Goal: Task Accomplishment & Management: Manage account settings

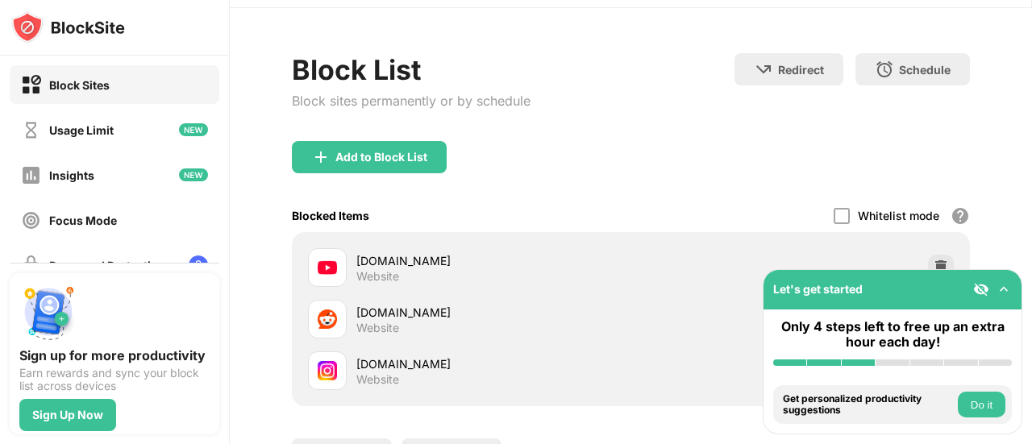
scroll to position [192, 0]
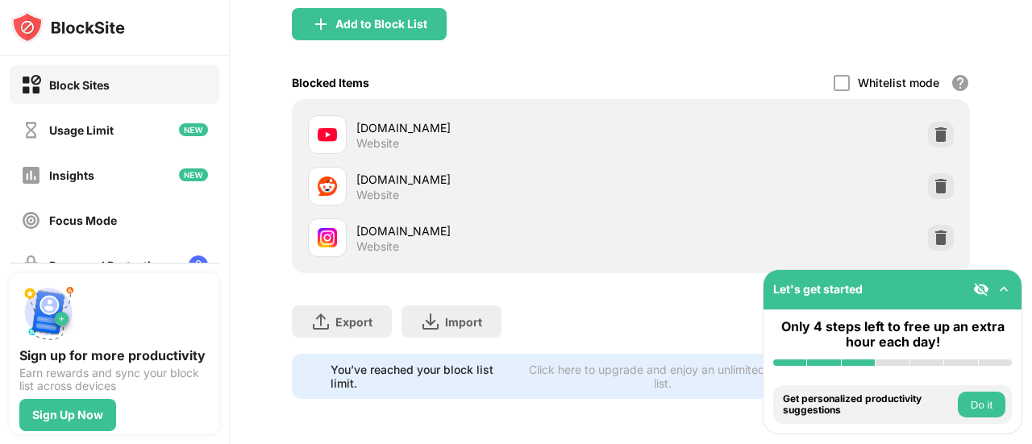
drag, startPoint x: 1031, startPoint y: 138, endPoint x: 1031, endPoint y: 280, distance: 142.7
click at [1031, 280] on div "Login Block List Block sites permanently or by schedule Redirect Choose a site …" at bounding box center [631, 222] width 802 height 444
click at [934, 230] on img at bounding box center [941, 238] width 16 height 16
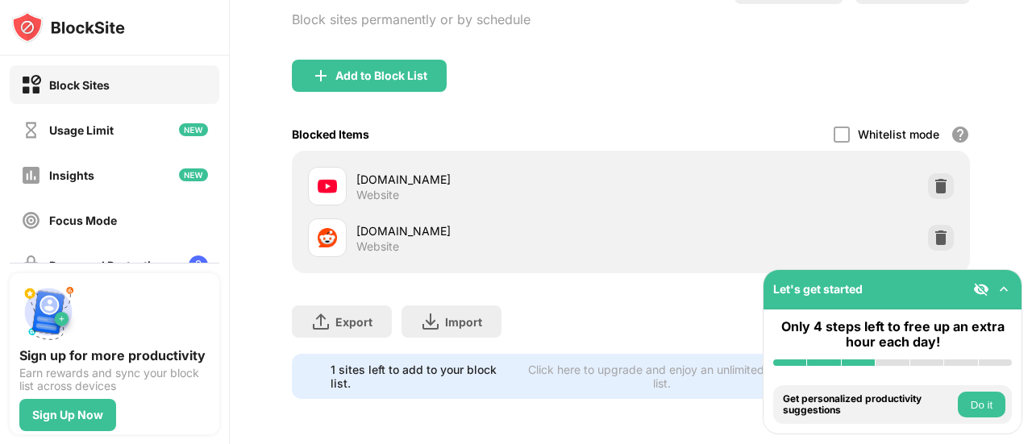
scroll to position [140, 0]
click at [933, 230] on img at bounding box center [941, 238] width 16 height 16
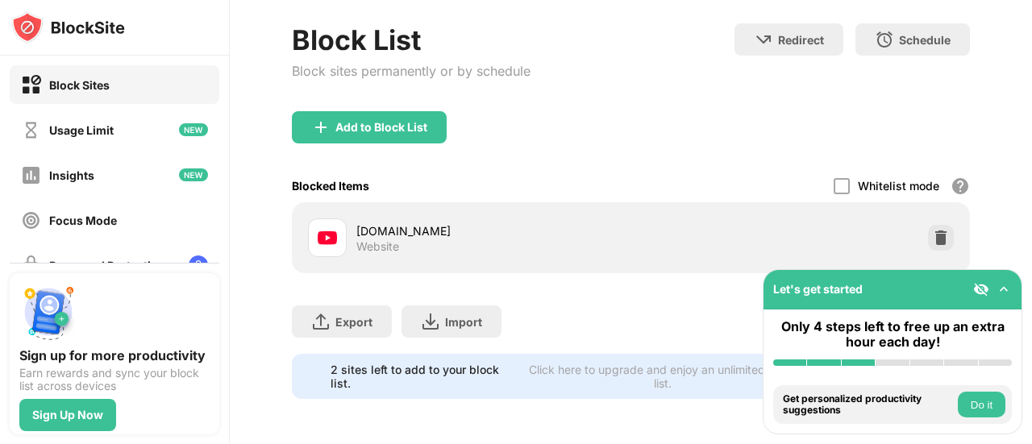
scroll to position [89, 0]
